Goal: Task Accomplishment & Management: Manage account settings

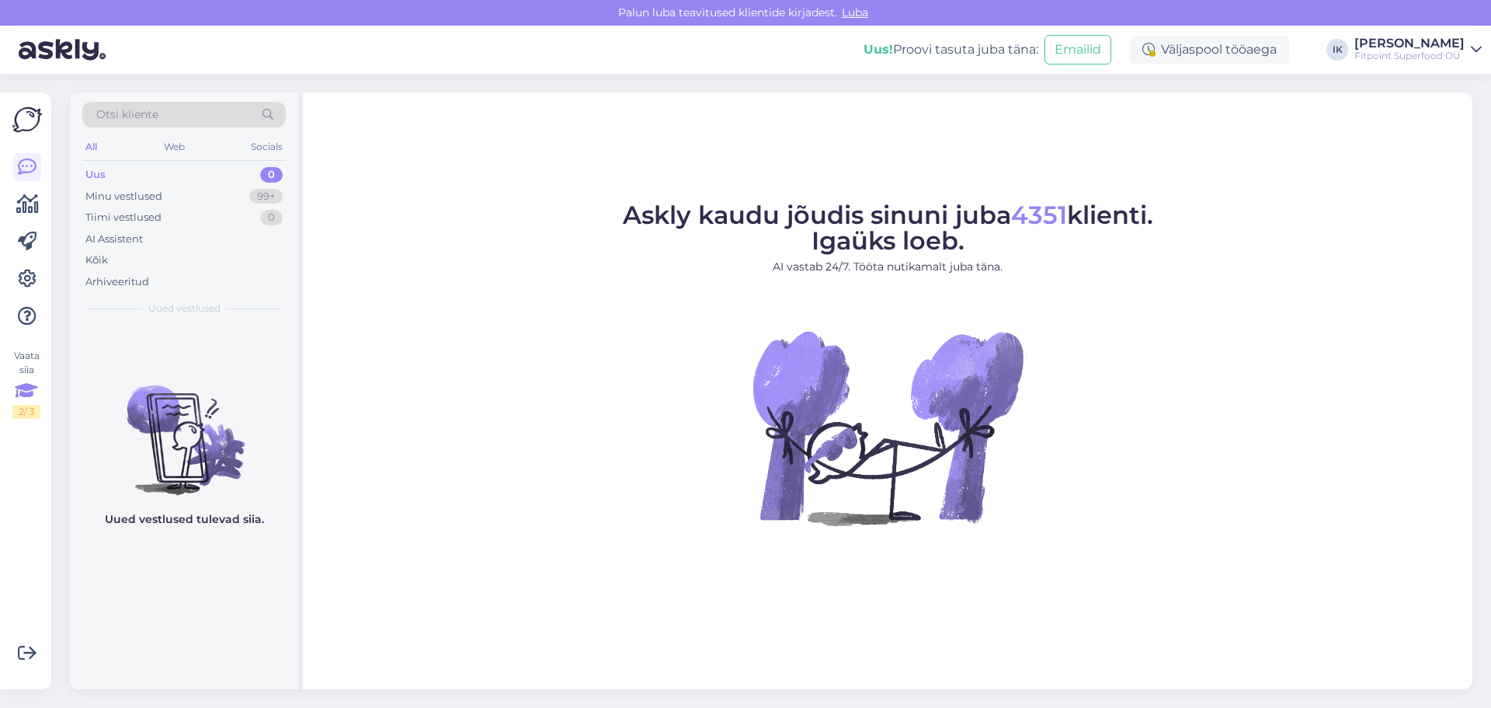
click at [19, 394] on icon at bounding box center [26, 391] width 23 height 28
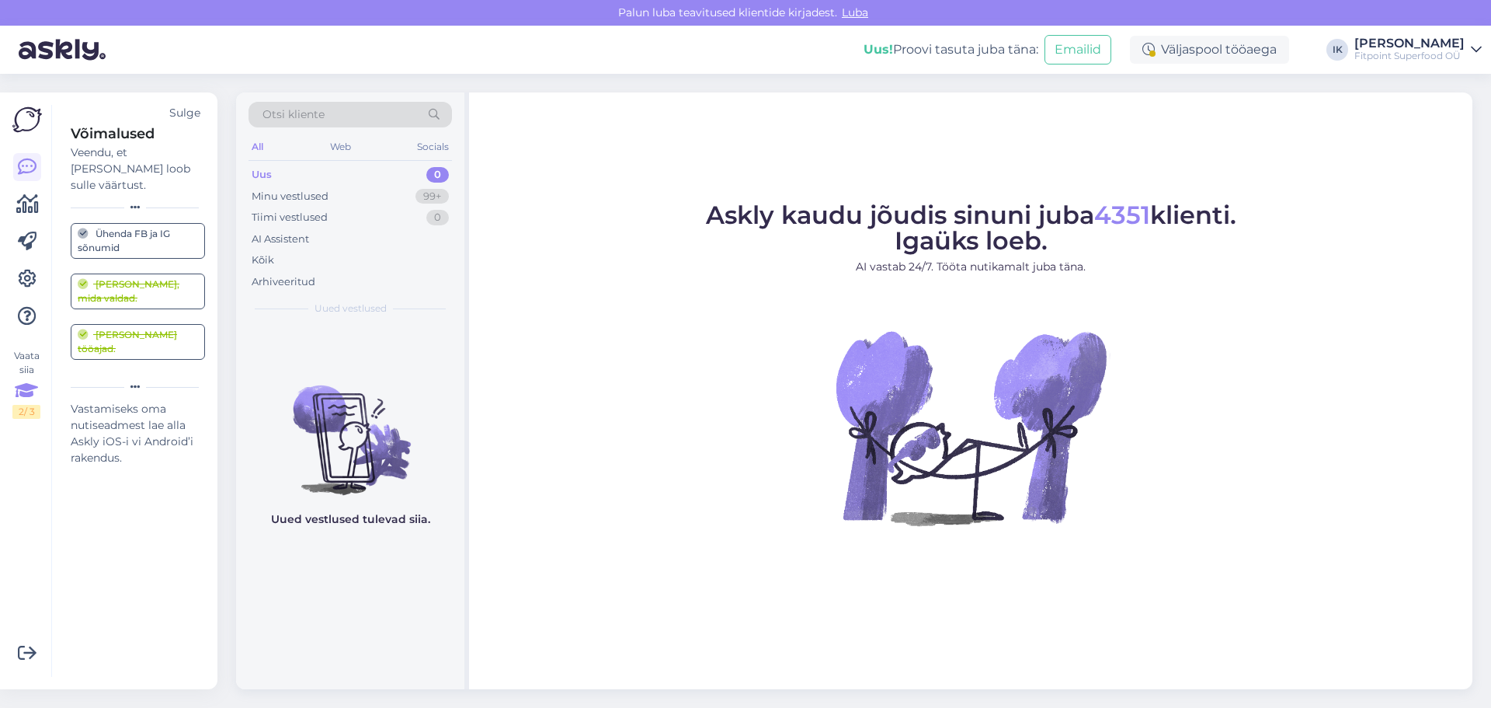
click at [112, 328] on div "[PERSON_NAME] tööajad." at bounding box center [138, 342] width 120 height 28
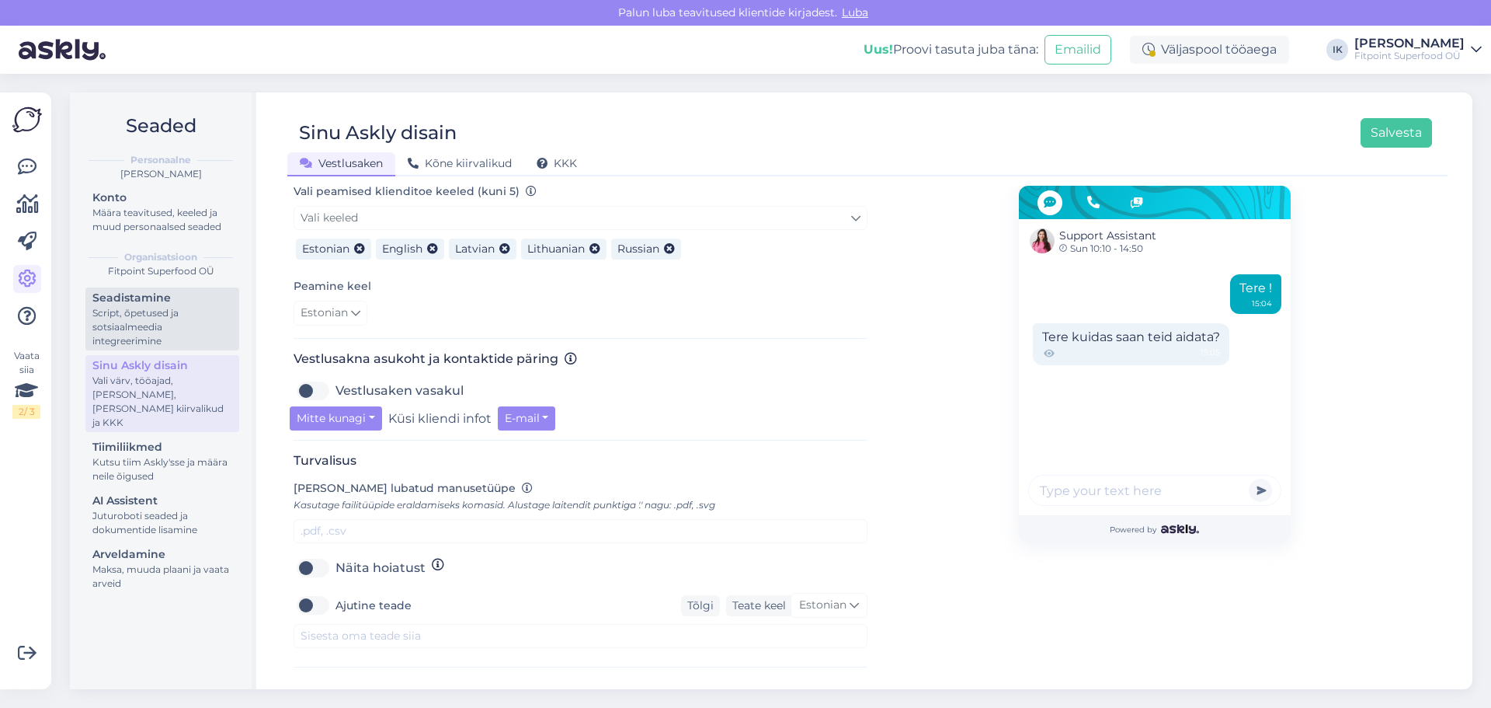
scroll to position [383, 0]
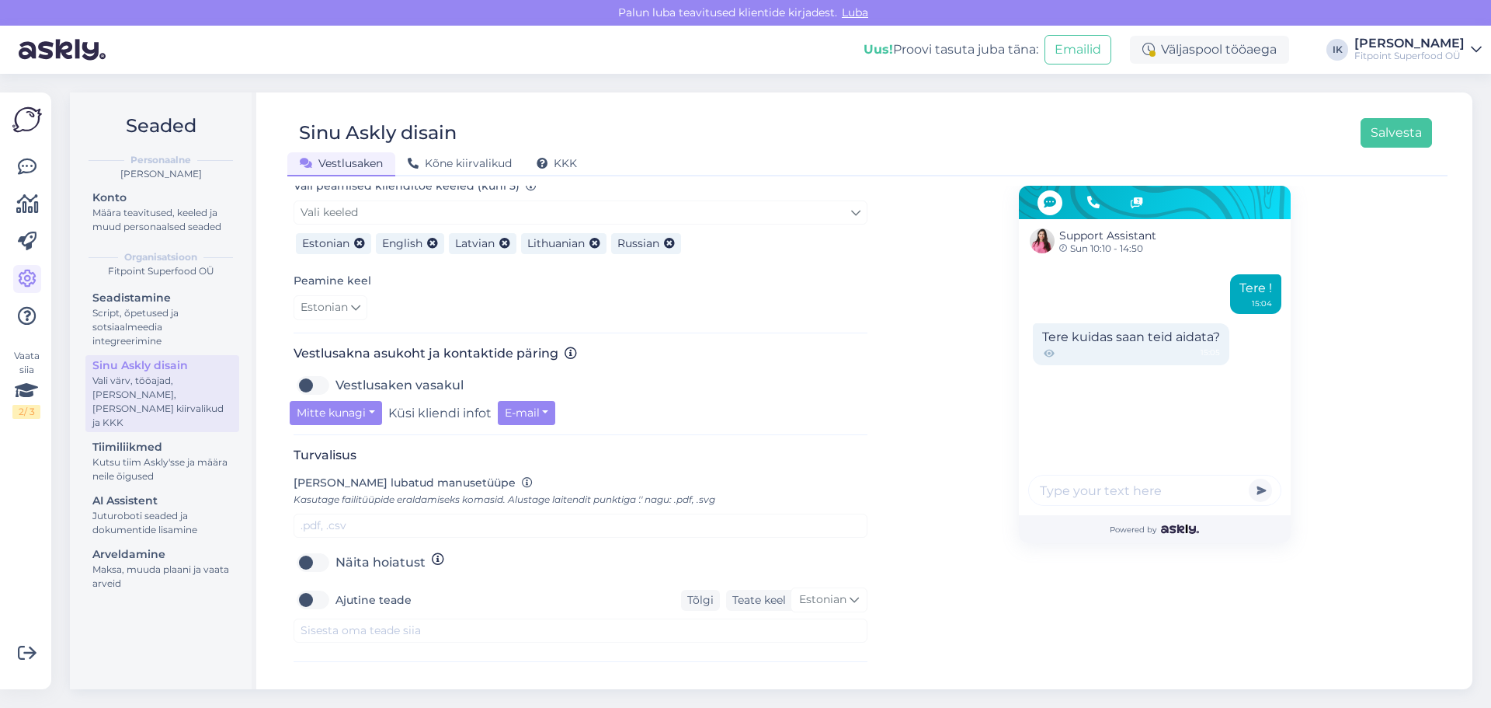
click at [1112, 492] on input "text" at bounding box center [1154, 490] width 253 height 31
click at [1088, 405] on div "Tere ! 15:04 Tere kuidas saan teid aidata? 15:05" at bounding box center [1155, 392] width 272 height 245
click at [1074, 336] on div "Tere kuidas saan teid aidata? 15:05" at bounding box center [1131, 344] width 197 height 42
click at [1249, 289] on div "Tere ! 15:04" at bounding box center [1255, 294] width 51 height 40
click at [53, 43] on img at bounding box center [62, 50] width 87 height 48
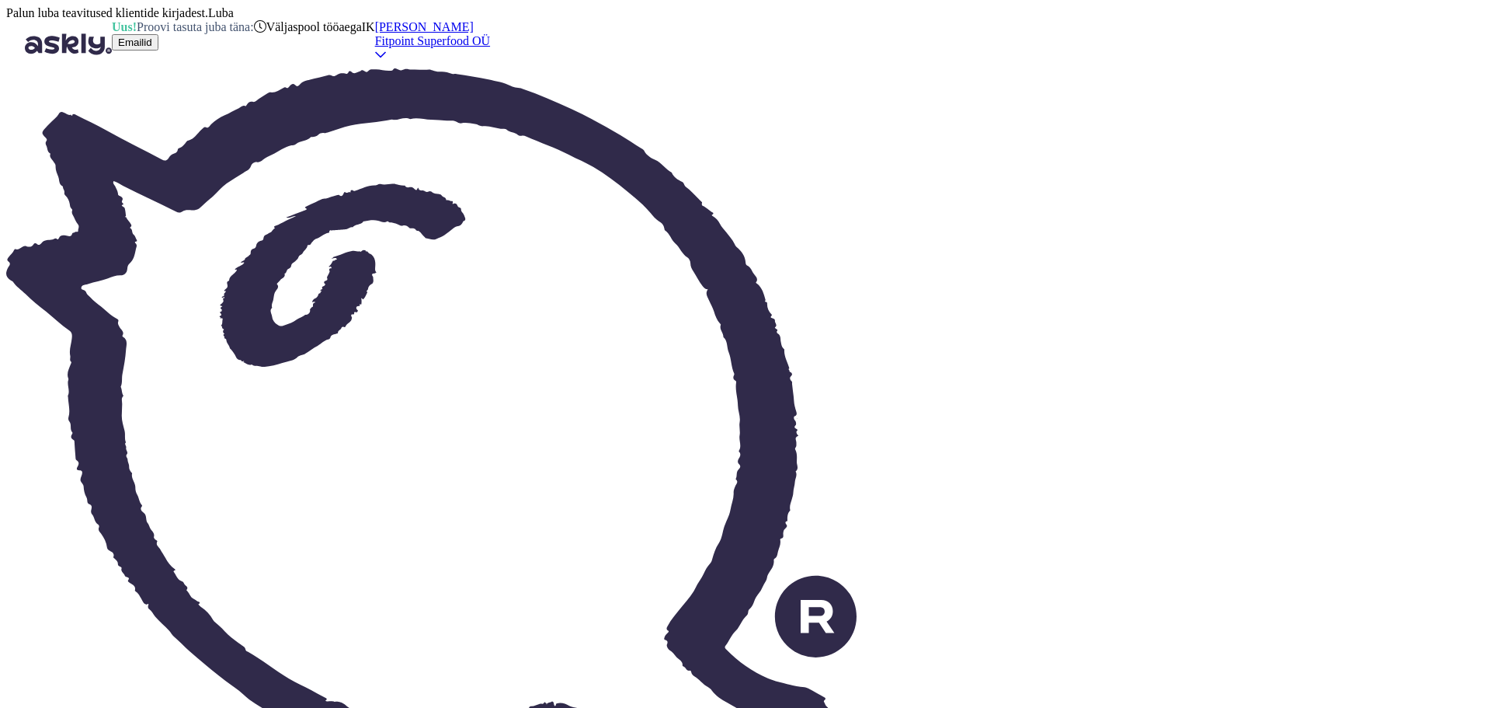
scroll to position [383, 0]
click at [27, 121] on img at bounding box center [431, 431] width 851 height 727
